Goal: Register for event/course

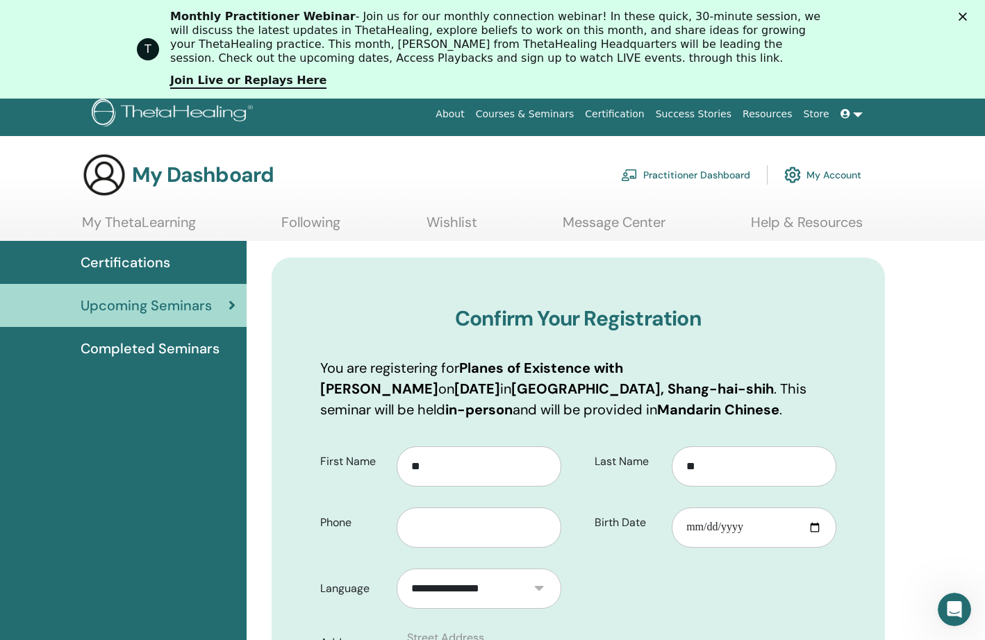
scroll to position [8, 0]
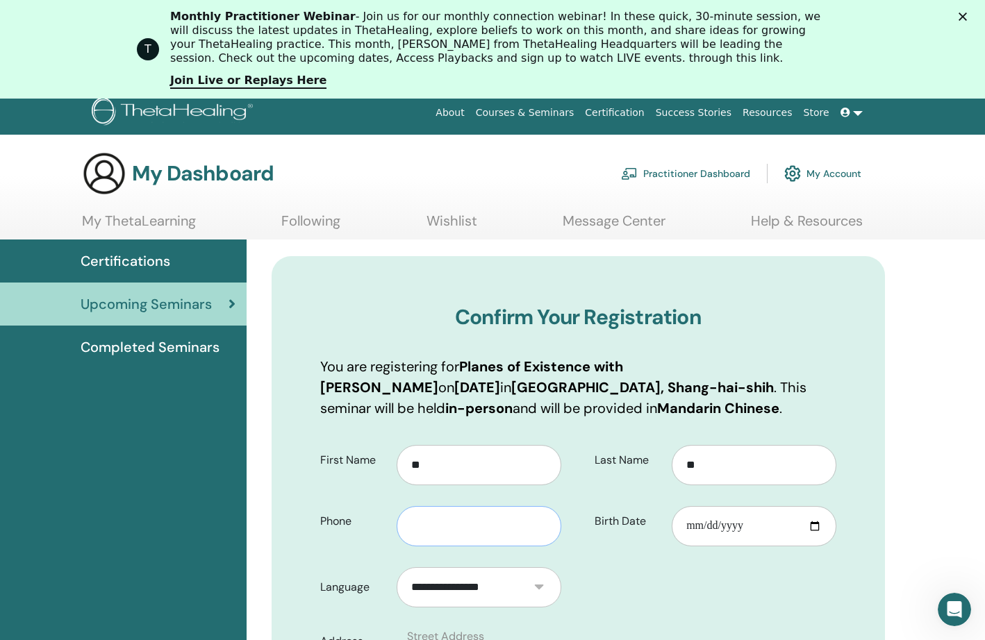
click at [468, 534] on input "text" at bounding box center [479, 526] width 165 height 40
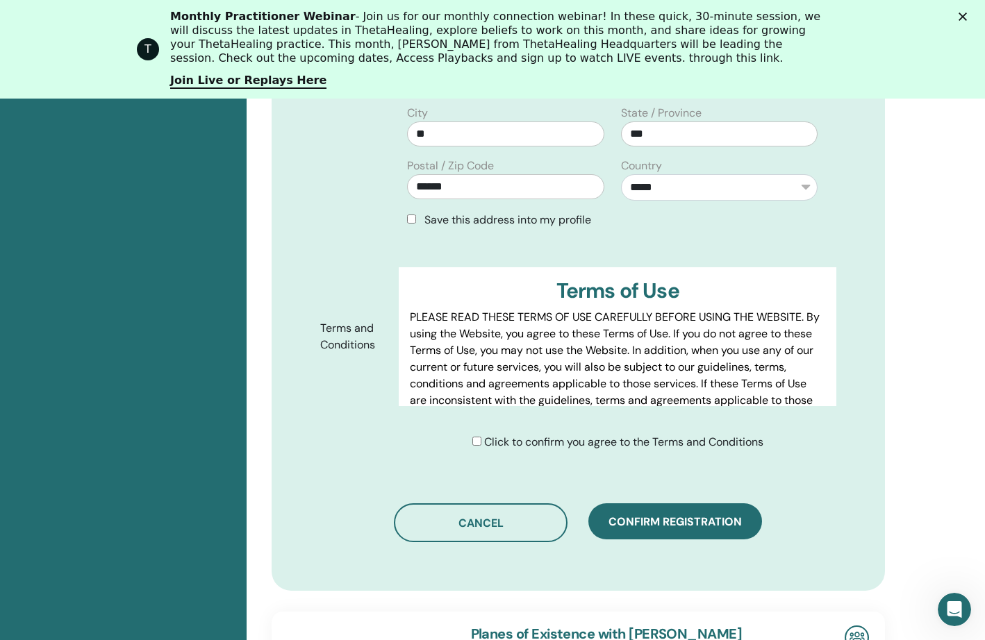
scroll to position [618, 1]
type input "**********"
click at [478, 442] on div "Click to confirm you agree to the Terms and Conditions" at bounding box center [617, 442] width 291 height 17
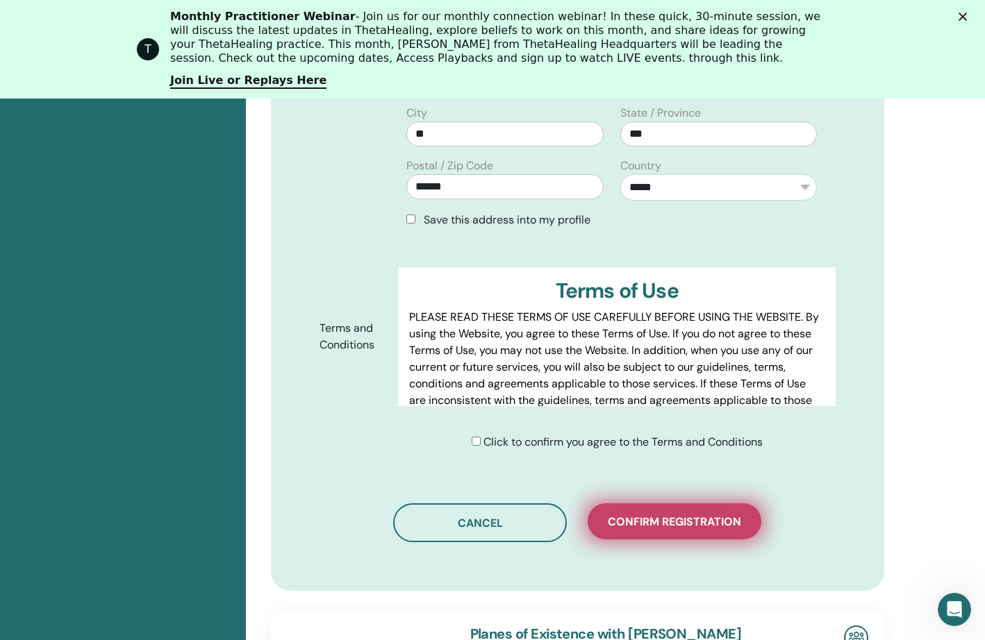
click at [661, 527] on span "Confirm registration" at bounding box center [674, 522] width 133 height 15
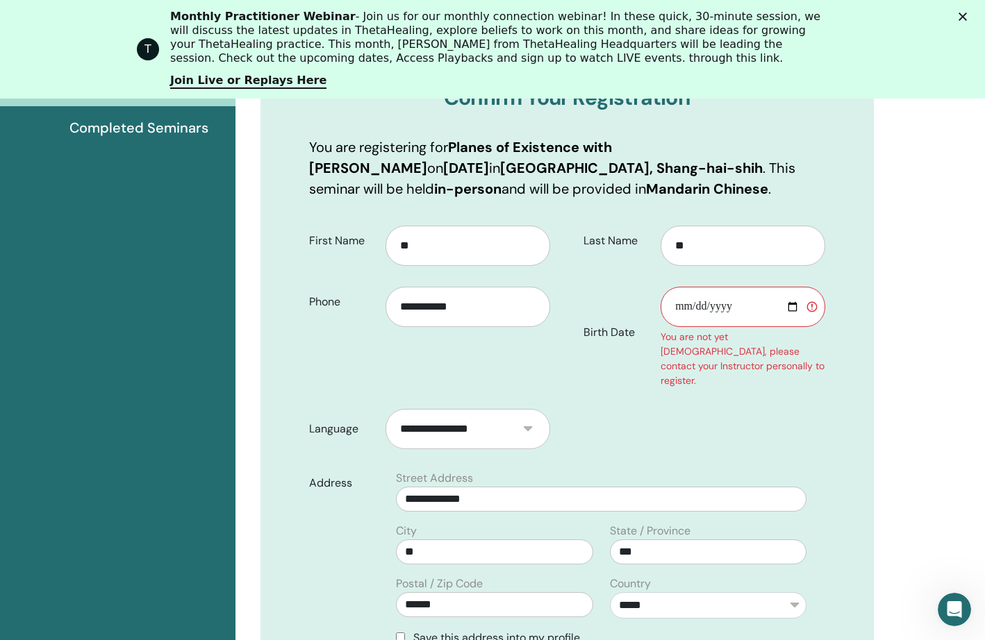
scroll to position [261, 10]
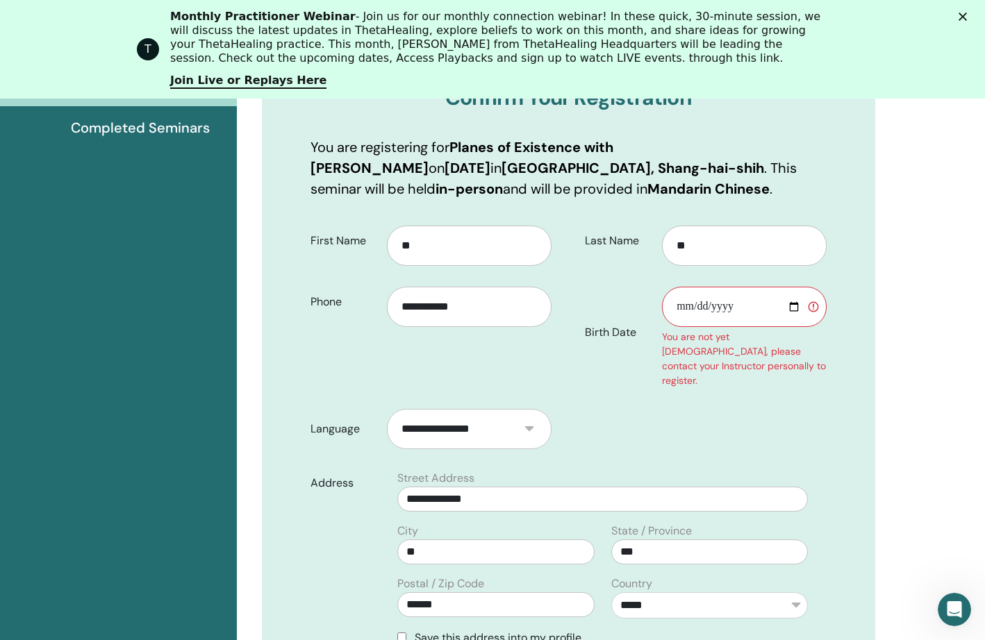
click at [690, 309] on input "Birth Date" at bounding box center [744, 307] width 165 height 40
click at [710, 307] on input "Birth Date" at bounding box center [744, 307] width 165 height 40
type input "**********"
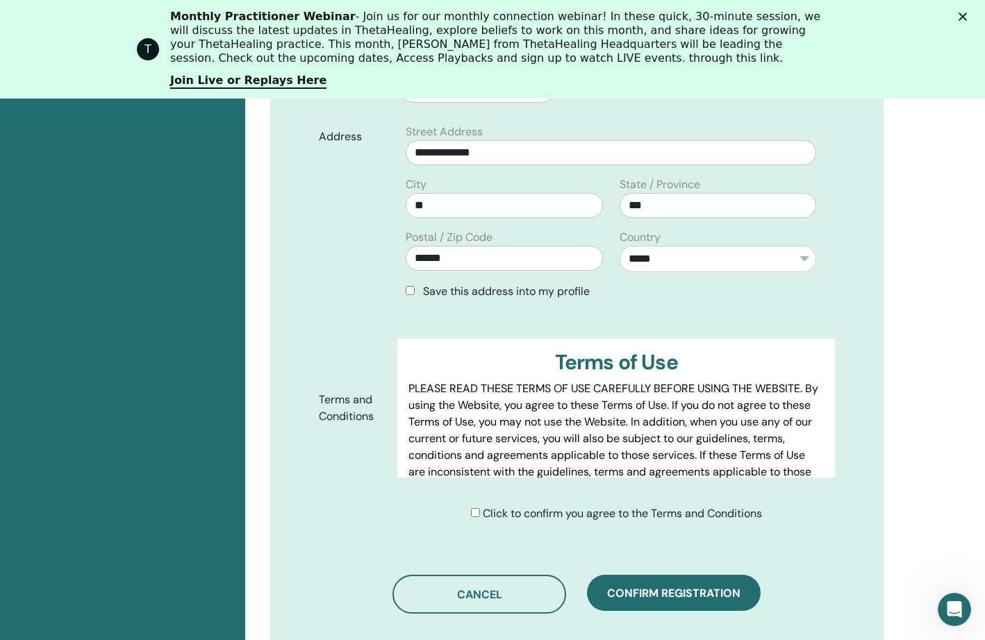
scroll to position [51, 0]
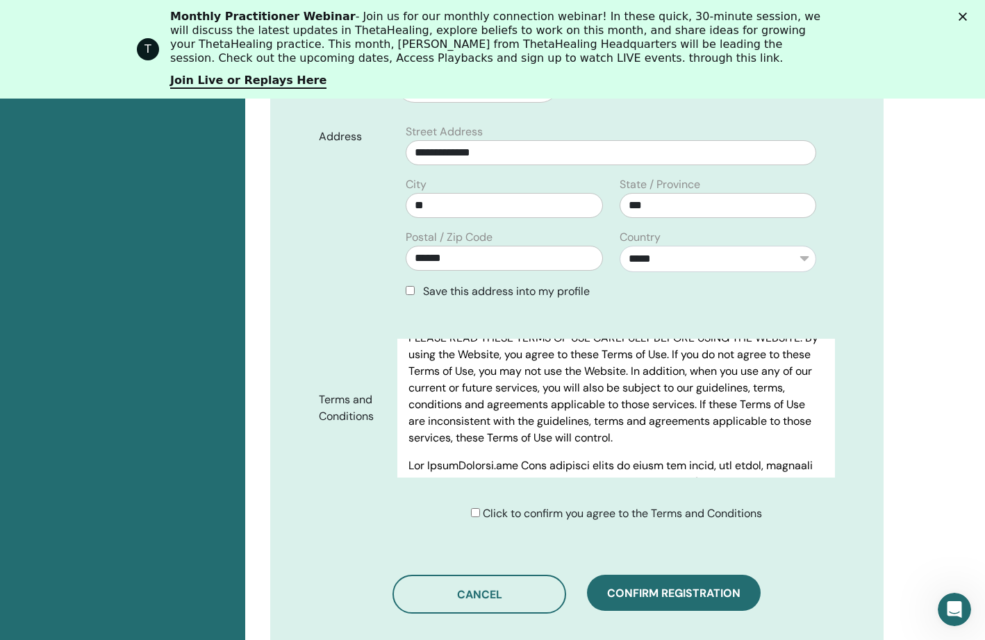
click at [666, 586] on span "Confirm registration" at bounding box center [673, 593] width 133 height 15
